Goal: Transaction & Acquisition: Purchase product/service

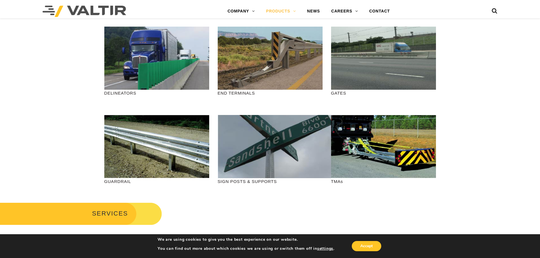
scroll to position [142, 0]
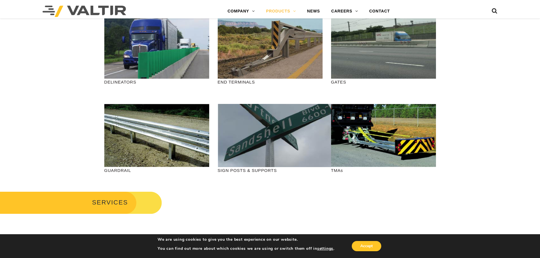
click at [235, 168] on p "SIGN POSTS & SUPPORTS" at bounding box center [270, 170] width 105 height 7
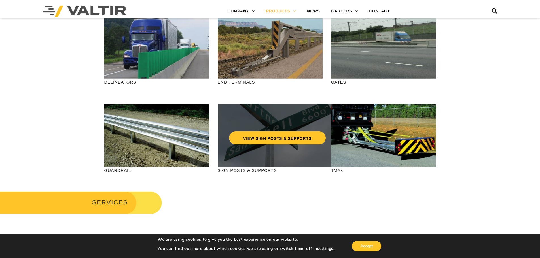
click at [245, 147] on div "VIEW SIGN POSTS & SUPPORTS" at bounding box center [277, 135] width 119 height 63
click at [250, 139] on link "VIEW SIGN POSTS & SUPPORTS" at bounding box center [277, 137] width 97 height 13
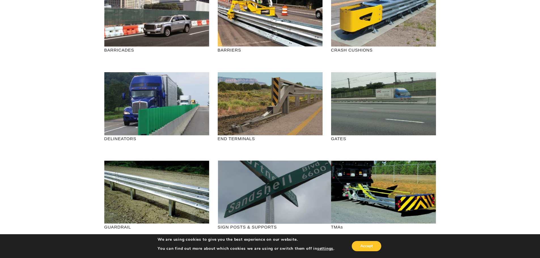
scroll to position [28, 0]
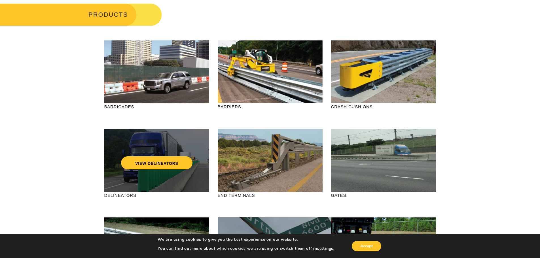
click at [173, 172] on div "VIEW DELINEATORS" at bounding box center [156, 160] width 105 height 63
click at [169, 162] on link "VIEW DELINEATORS" at bounding box center [156, 162] width 71 height 13
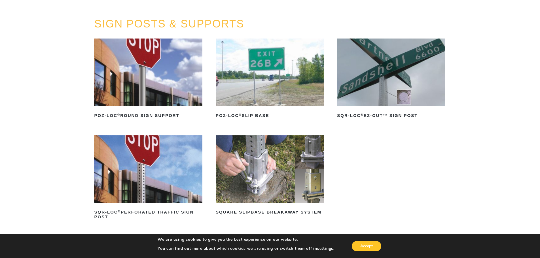
scroll to position [57, 0]
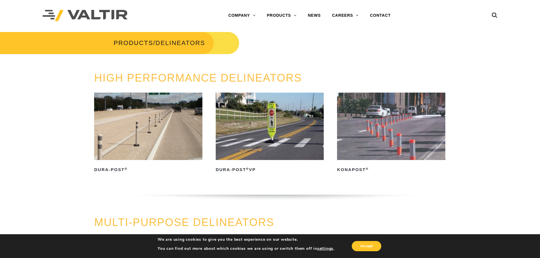
click at [271, 131] on img at bounding box center [270, 126] width 108 height 67
